Goal: Task Accomplishment & Management: Use online tool/utility

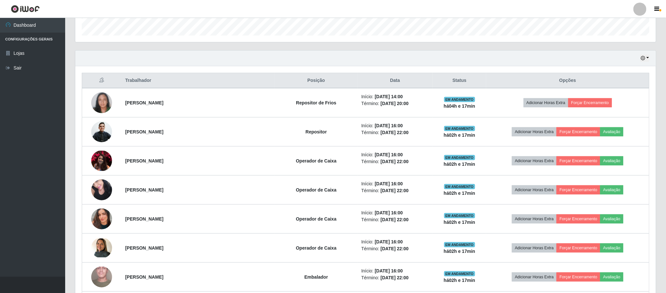
scroll to position [136, 580]
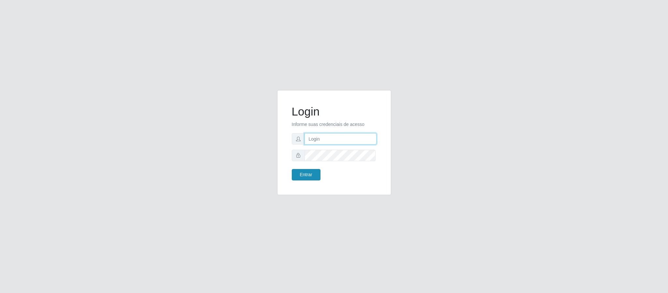
type input "geovanamatias2015@gmail.com"
click at [308, 171] on button "Entrar" at bounding box center [306, 174] width 29 height 11
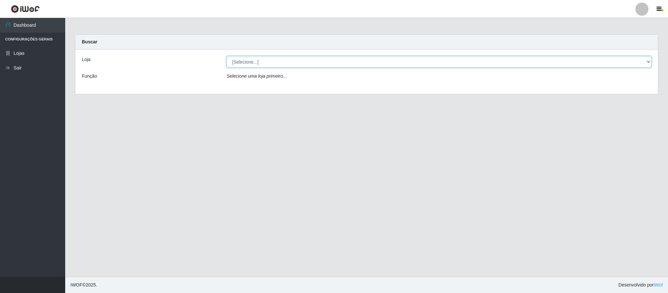
click at [313, 62] on select "[Selecione...] SuperFácil Atacado - Emaús" at bounding box center [438, 61] width 425 height 11
select select "407"
click at [226, 56] on select "[Selecione...] SuperFácil Atacado - Emaús" at bounding box center [438, 61] width 425 height 11
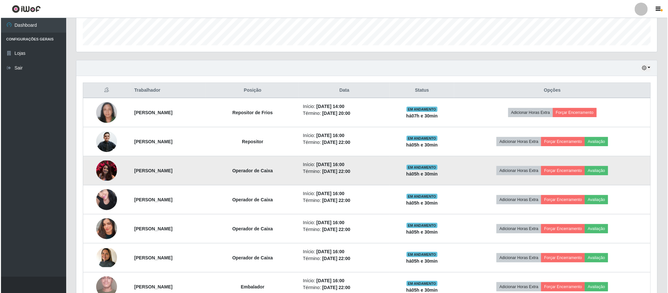
scroll to position [196, 0]
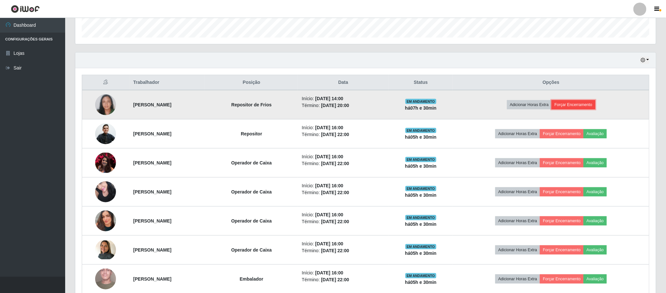
click at [580, 105] on button "Forçar Encerramento" at bounding box center [574, 104] width 44 height 9
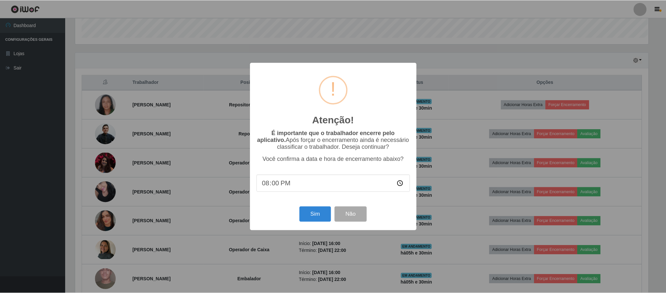
scroll to position [136, 575]
click at [315, 214] on button "Sim" at bounding box center [316, 213] width 32 height 15
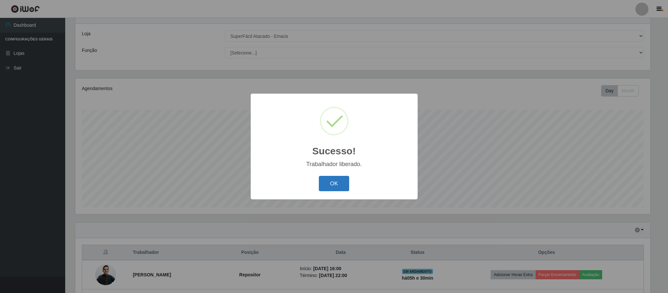
click at [343, 183] on button "OK" at bounding box center [334, 183] width 30 height 15
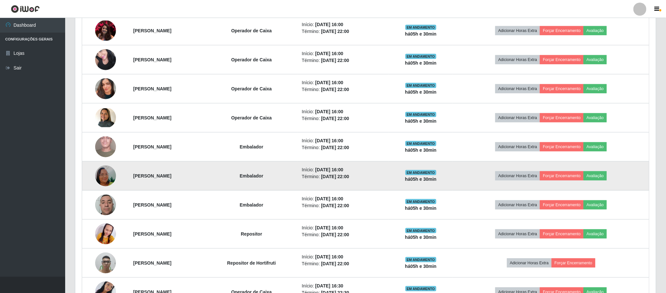
scroll to position [102, 0]
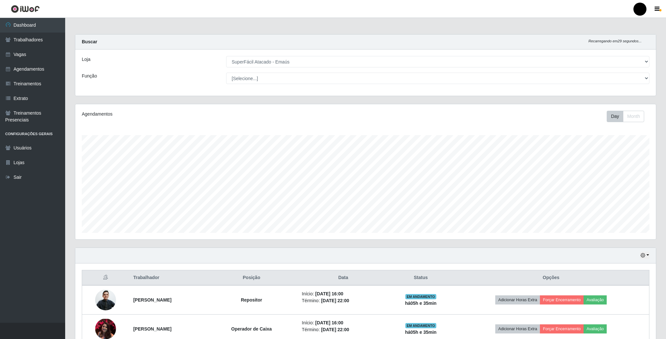
select select "407"
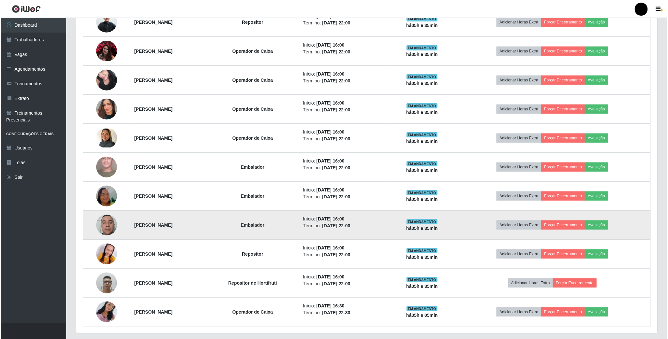
scroll to position [295, 0]
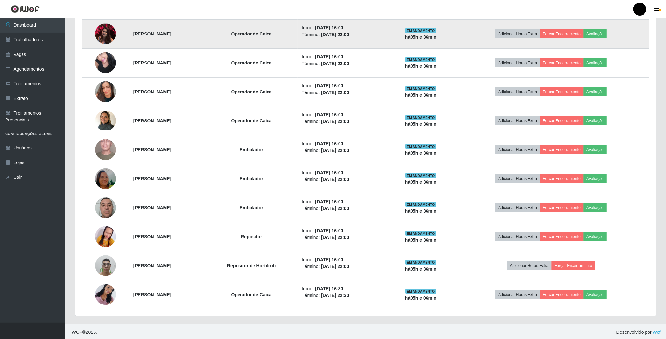
click at [109, 29] on img at bounding box center [105, 34] width 21 height 20
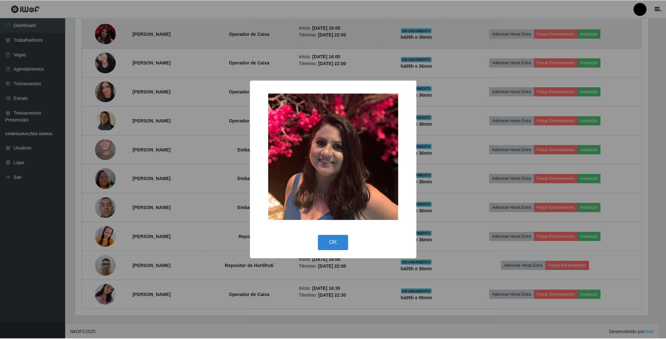
scroll to position [136, 575]
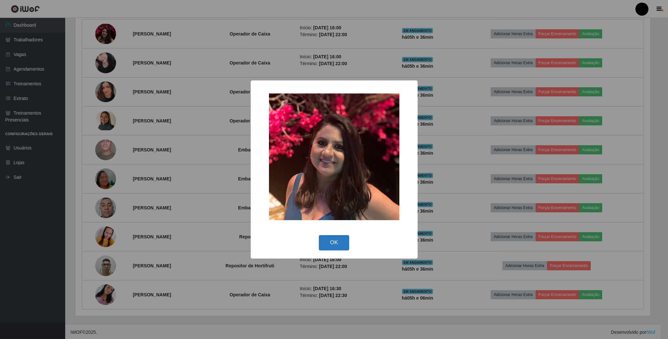
click at [329, 245] on button "OK" at bounding box center [334, 242] width 30 height 15
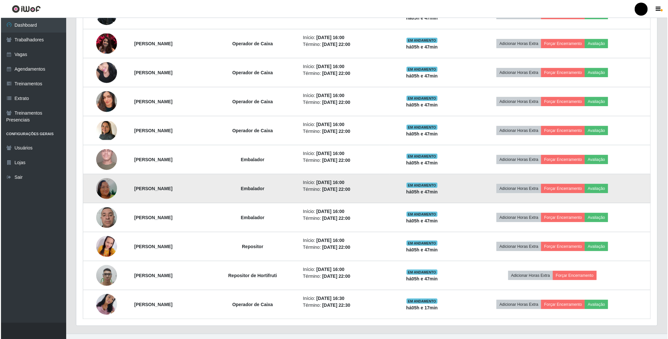
scroll to position [300, 0]
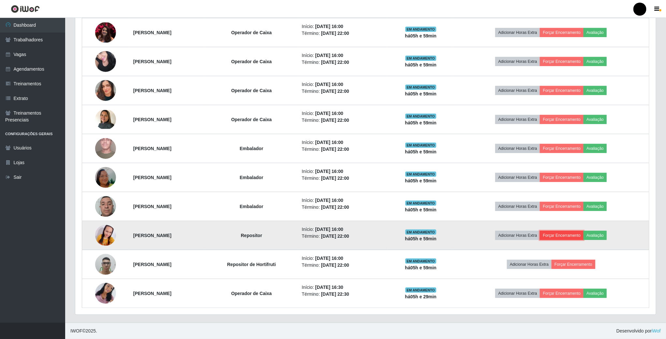
click at [562, 235] on button "Forçar Encerramento" at bounding box center [562, 235] width 44 height 9
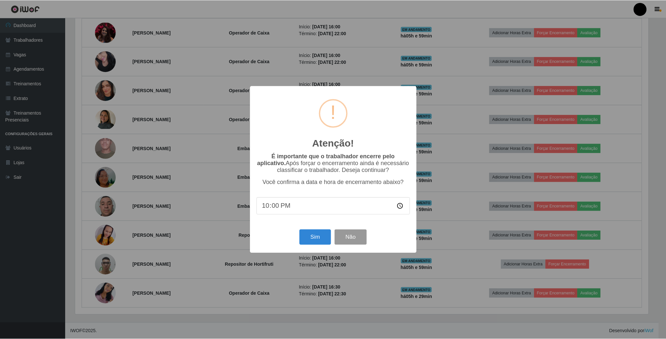
scroll to position [136, 575]
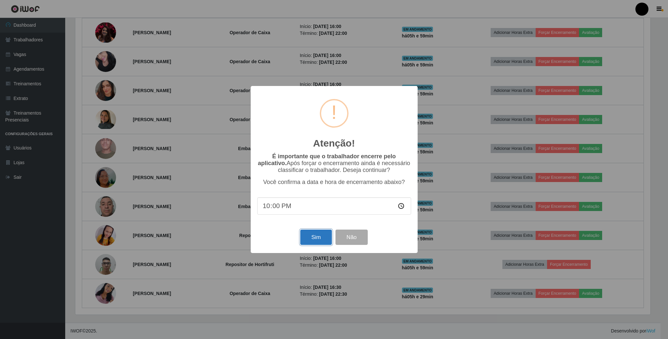
click at [306, 239] on button "Sim" at bounding box center [316, 237] width 32 height 15
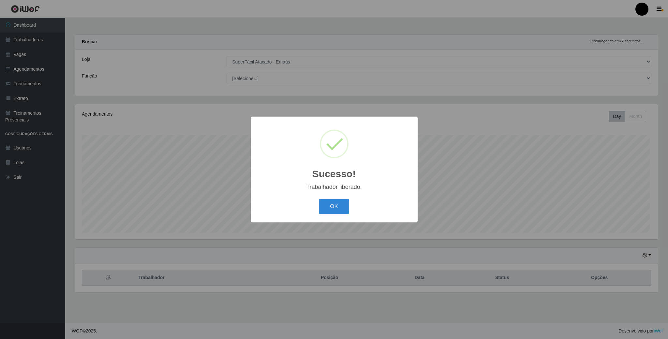
scroll to position [136, 582]
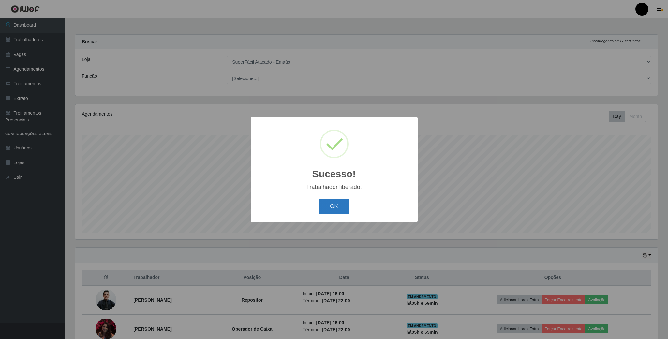
click at [327, 208] on button "OK" at bounding box center [334, 206] width 30 height 15
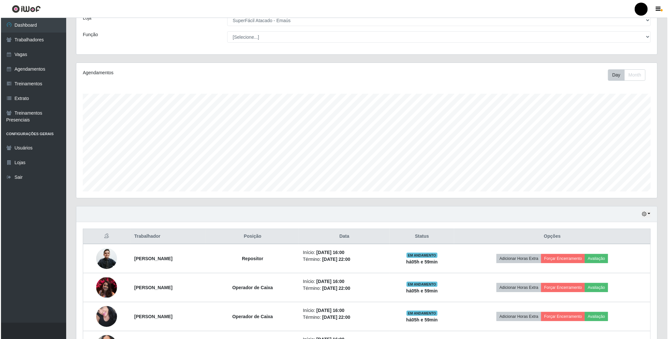
scroll to position [98, 0]
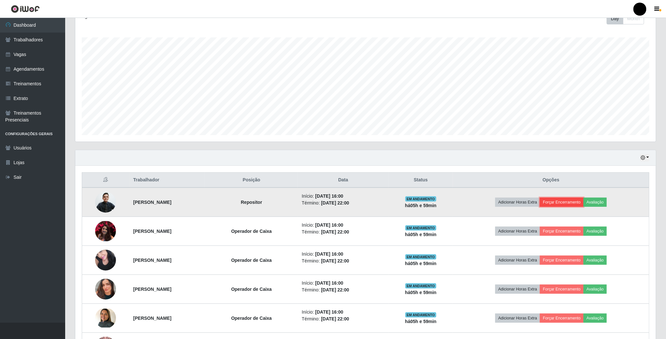
click at [576, 207] on button "Forçar Encerramento" at bounding box center [562, 202] width 44 height 9
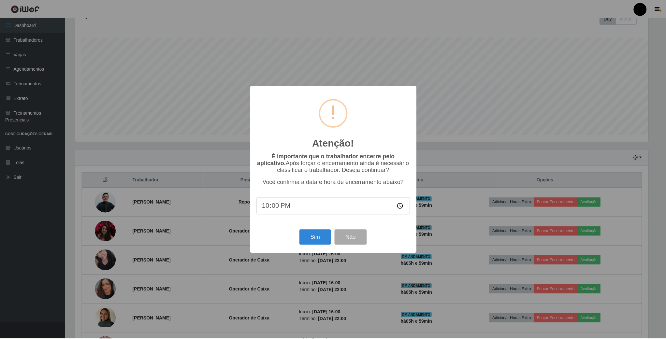
scroll to position [136, 575]
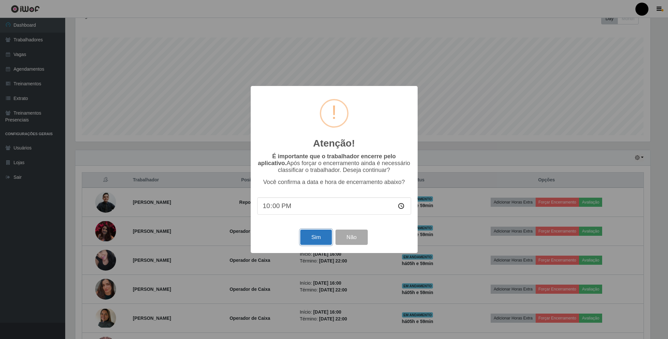
click at [307, 237] on button "Sim" at bounding box center [316, 237] width 32 height 15
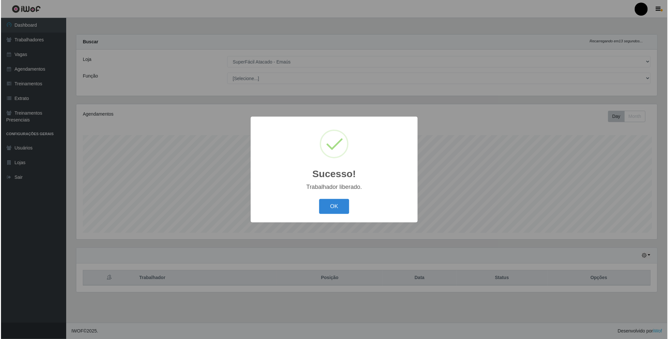
scroll to position [136, 582]
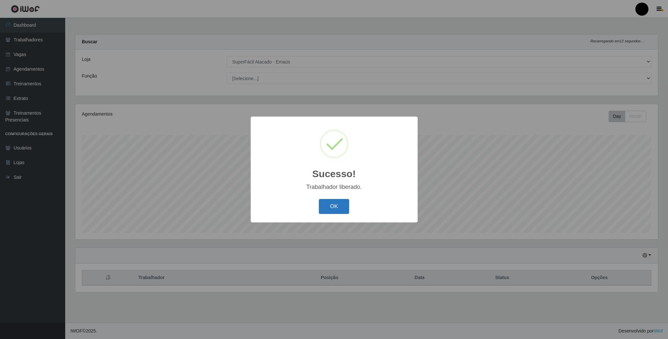
drag, startPoint x: 342, startPoint y: 208, endPoint x: 336, endPoint y: 213, distance: 8.1
click at [342, 209] on button "OK" at bounding box center [334, 206] width 30 height 15
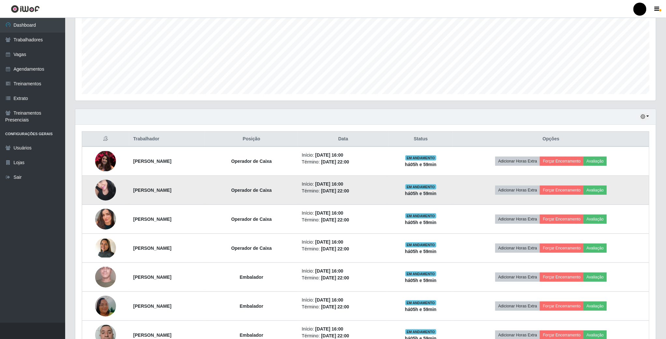
scroll to position [147, 0]
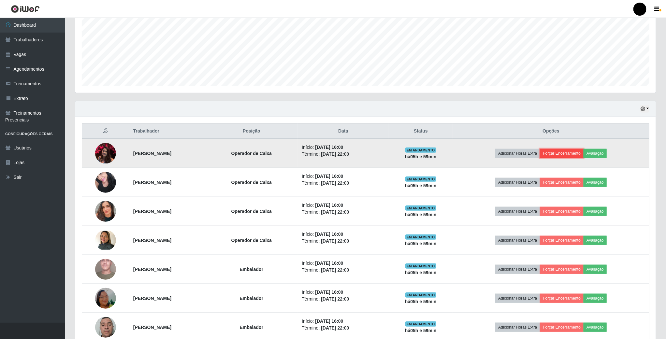
click at [572, 153] on button "Forçar Encerramento" at bounding box center [562, 153] width 44 height 9
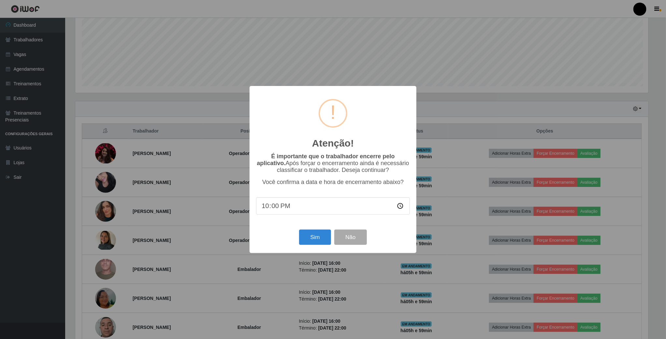
scroll to position [136, 575]
click at [316, 237] on button "Sim" at bounding box center [316, 237] width 32 height 15
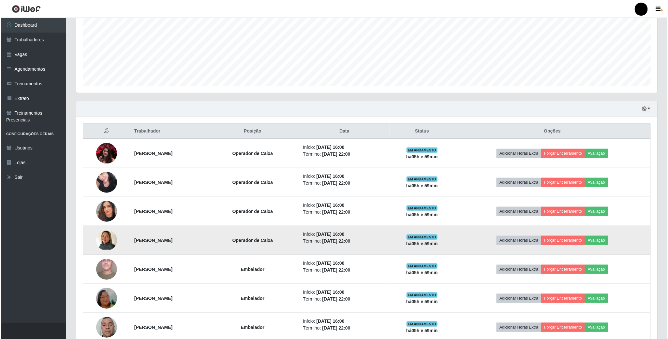
scroll to position [136, 582]
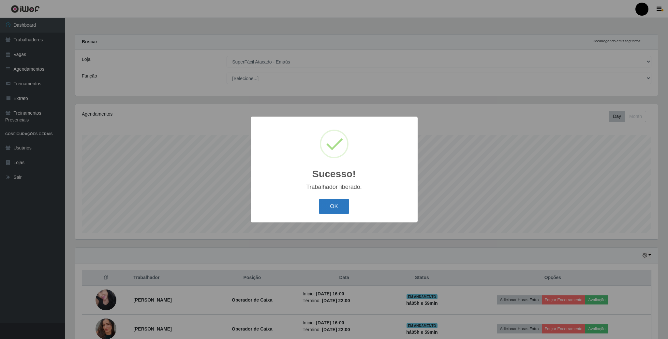
click at [323, 204] on button "OK" at bounding box center [334, 206] width 30 height 15
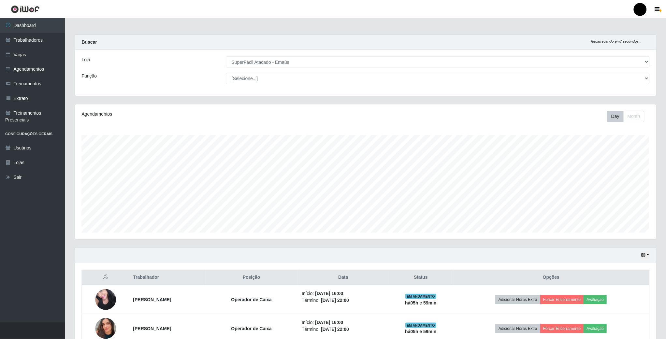
scroll to position [0, 0]
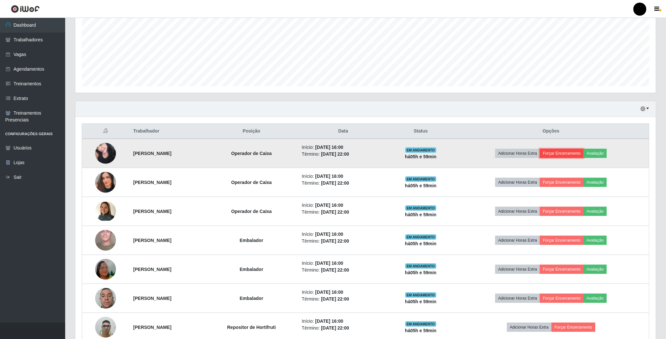
click at [579, 155] on button "Forçar Encerramento" at bounding box center [562, 153] width 44 height 9
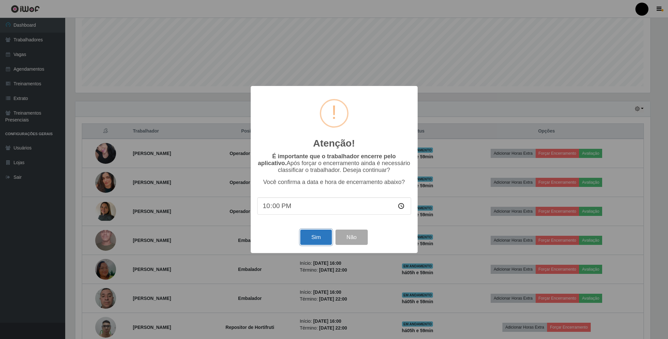
click at [313, 239] on button "Sim" at bounding box center [316, 237] width 32 height 15
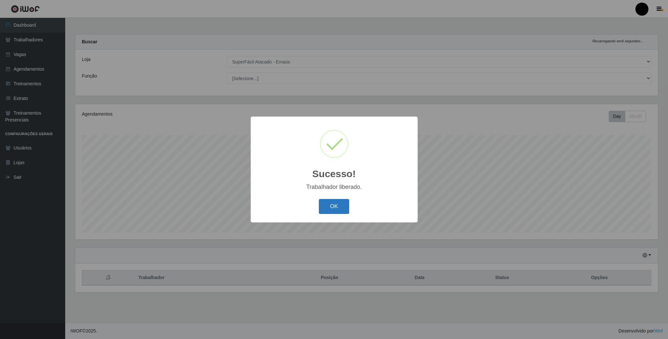
click at [330, 204] on button "OK" at bounding box center [334, 206] width 30 height 15
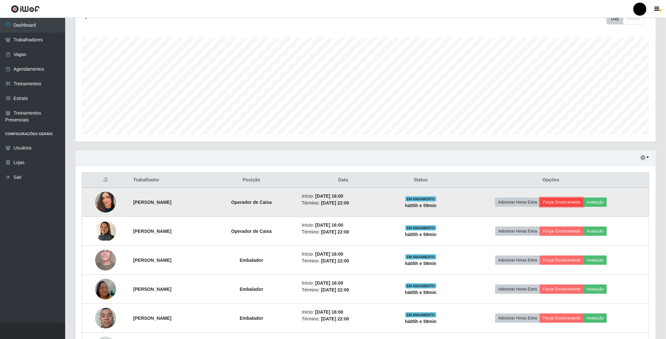
click at [571, 202] on button "Forçar Encerramento" at bounding box center [562, 202] width 44 height 9
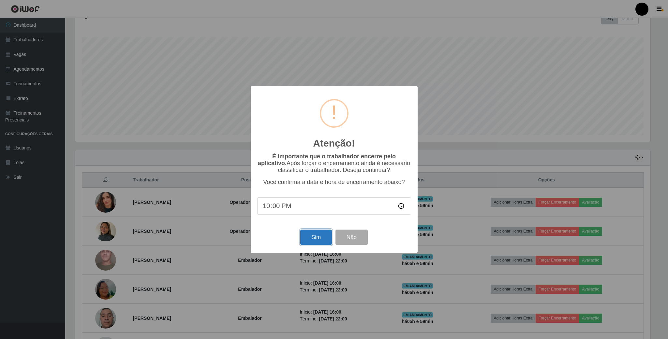
click at [308, 242] on button "Sim" at bounding box center [316, 237] width 32 height 15
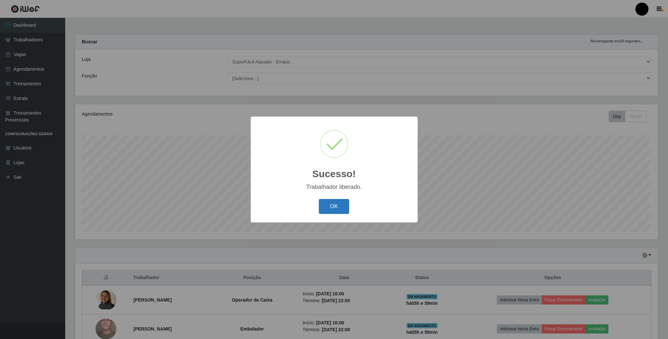
click at [344, 203] on button "OK" at bounding box center [334, 206] width 30 height 15
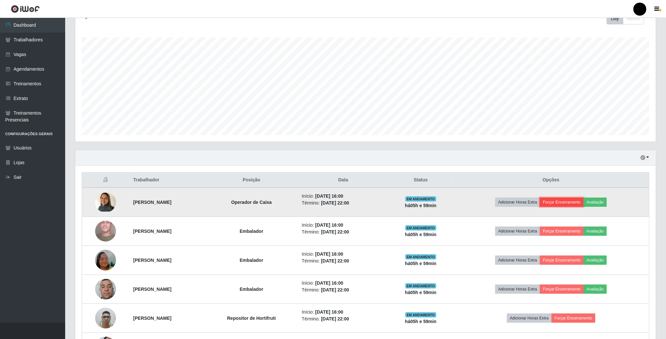
click at [571, 202] on button "Forçar Encerramento" at bounding box center [562, 202] width 44 height 9
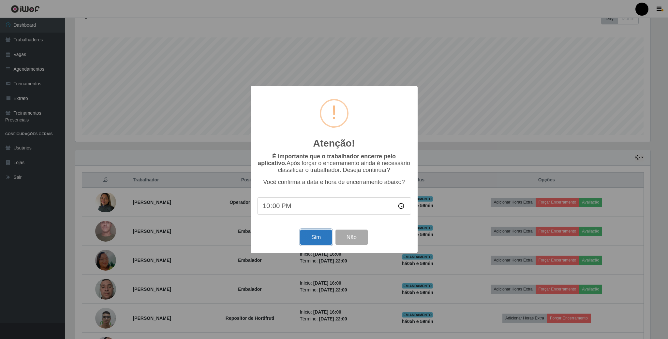
click at [311, 237] on button "Sim" at bounding box center [316, 237] width 32 height 15
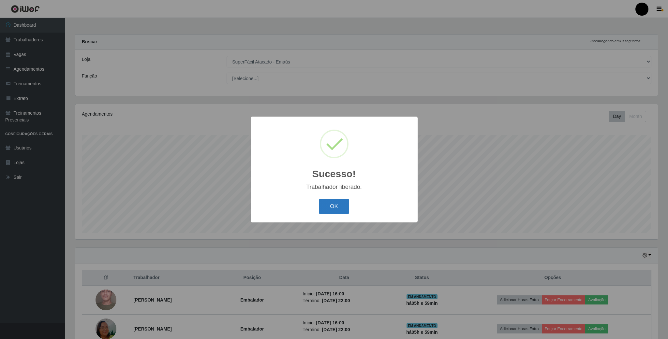
click at [336, 206] on button "OK" at bounding box center [334, 206] width 30 height 15
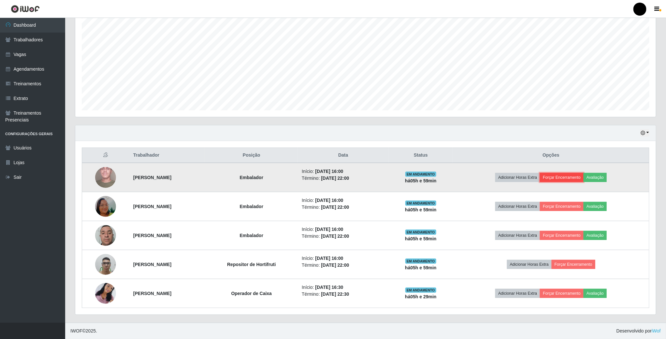
click at [583, 180] on button "Forçar Encerramento" at bounding box center [562, 177] width 44 height 9
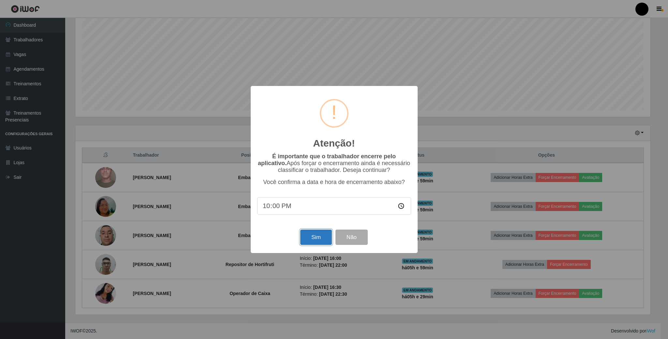
click at [317, 241] on button "Sim" at bounding box center [316, 237] width 32 height 15
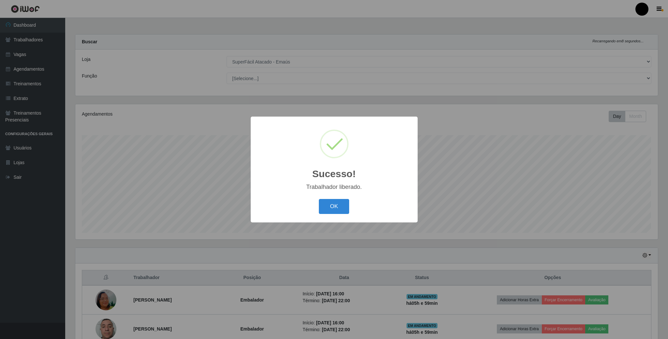
click at [336, 197] on div "OK Cancel" at bounding box center [334, 206] width 154 height 19
click at [330, 201] on button "OK" at bounding box center [334, 206] width 30 height 15
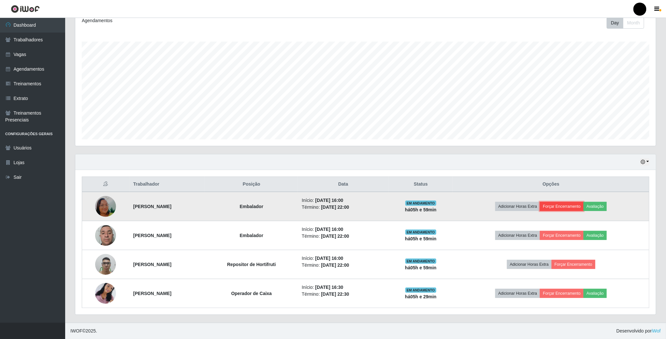
click at [566, 207] on button "Forçar Encerramento" at bounding box center [562, 206] width 44 height 9
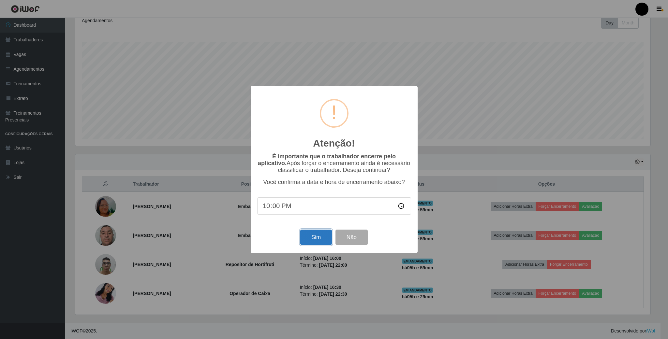
click at [325, 240] on button "Sim" at bounding box center [316, 237] width 32 height 15
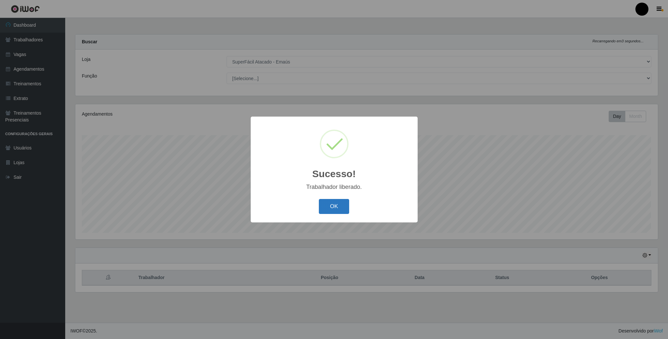
click at [326, 206] on button "OK" at bounding box center [334, 206] width 30 height 15
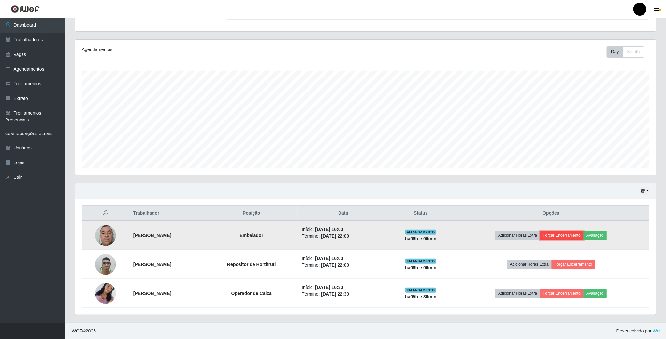
click at [564, 231] on button "Forçar Encerramento" at bounding box center [562, 235] width 44 height 9
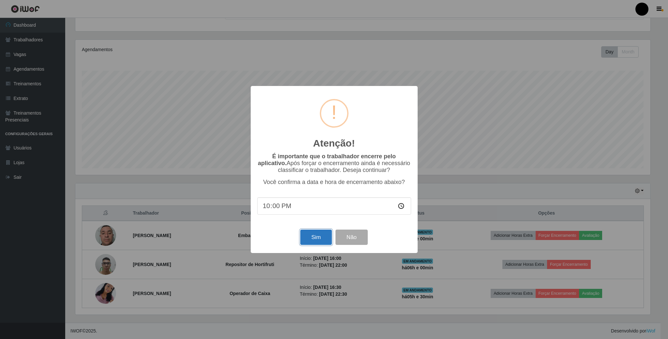
click at [318, 241] on button "Sim" at bounding box center [316, 237] width 32 height 15
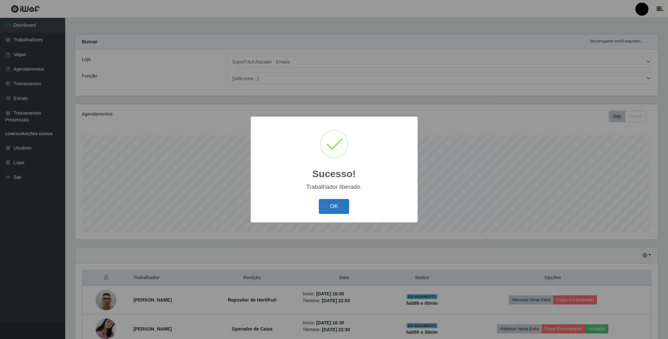
click at [328, 213] on button "OK" at bounding box center [334, 206] width 30 height 15
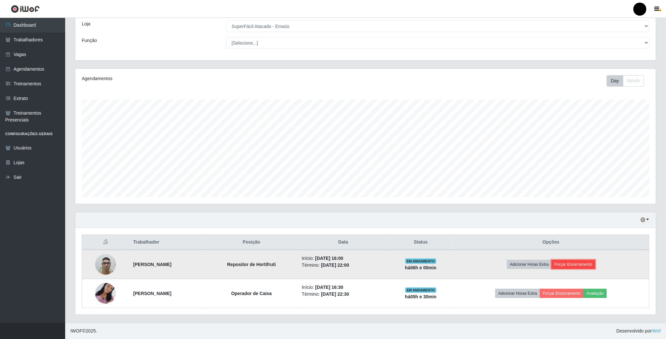
click at [579, 265] on button "Forçar Encerramento" at bounding box center [574, 264] width 44 height 9
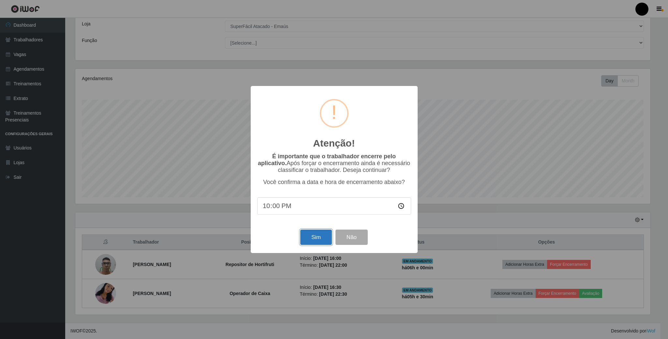
click at [313, 243] on button "Sim" at bounding box center [316, 237] width 32 height 15
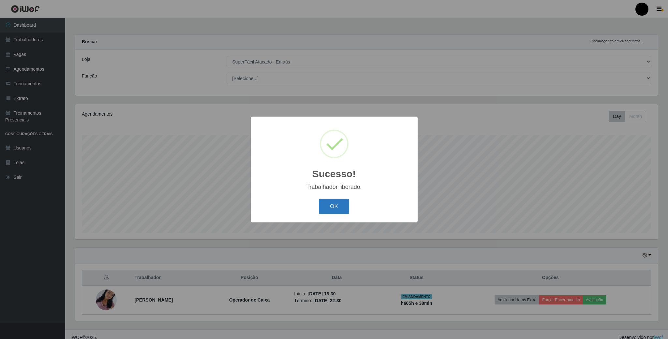
click at [341, 207] on button "OK" at bounding box center [334, 206] width 30 height 15
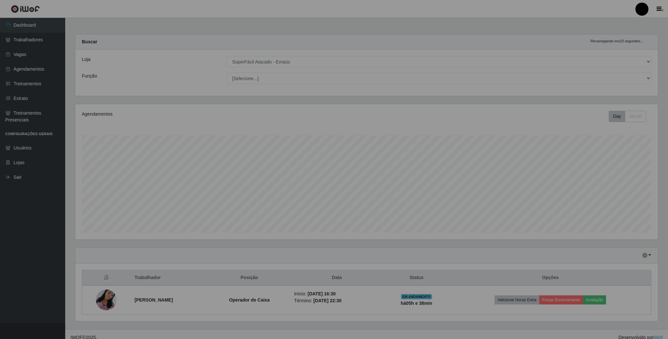
scroll to position [325758, 325313]
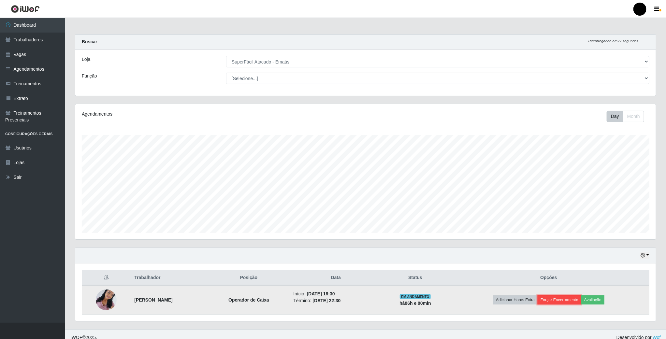
click at [562, 303] on button "Forçar Encerramento" at bounding box center [560, 300] width 44 height 9
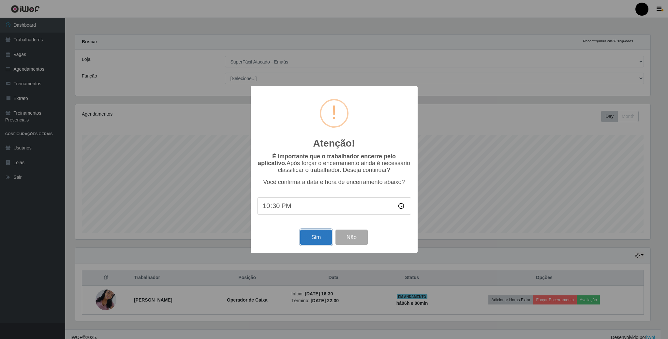
click at [319, 244] on button "Sim" at bounding box center [316, 237] width 32 height 15
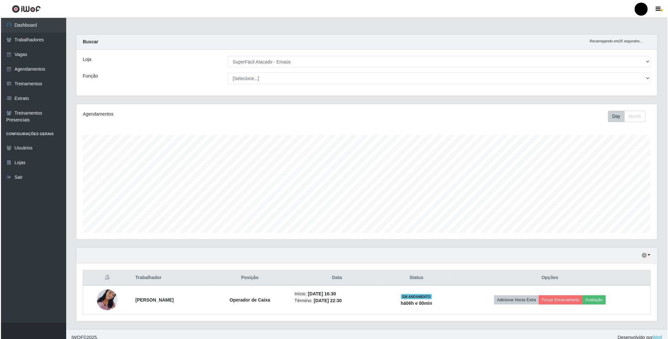
scroll to position [136, 582]
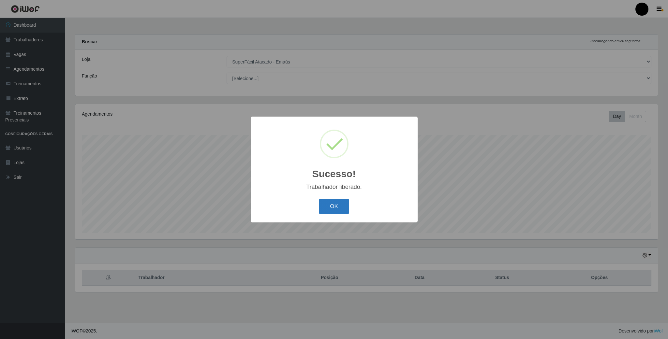
click at [329, 210] on button "OK" at bounding box center [334, 206] width 30 height 15
